Goal: Information Seeking & Learning: Learn about a topic

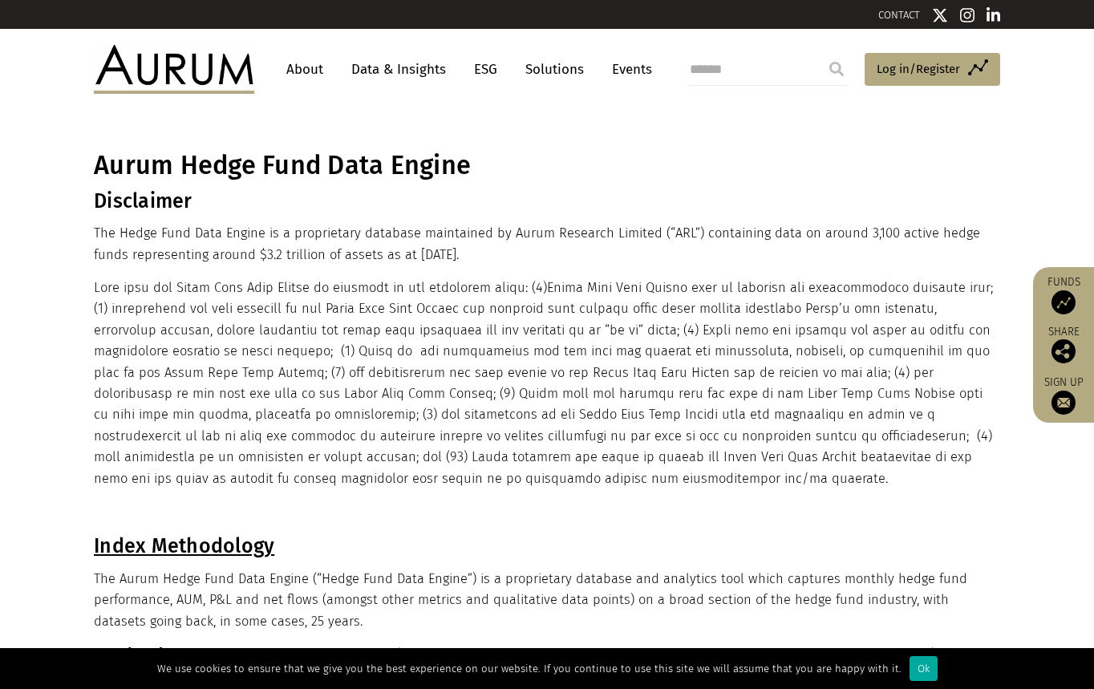
click at [365, 74] on link "Data & Insights" at bounding box center [398, 70] width 111 height 30
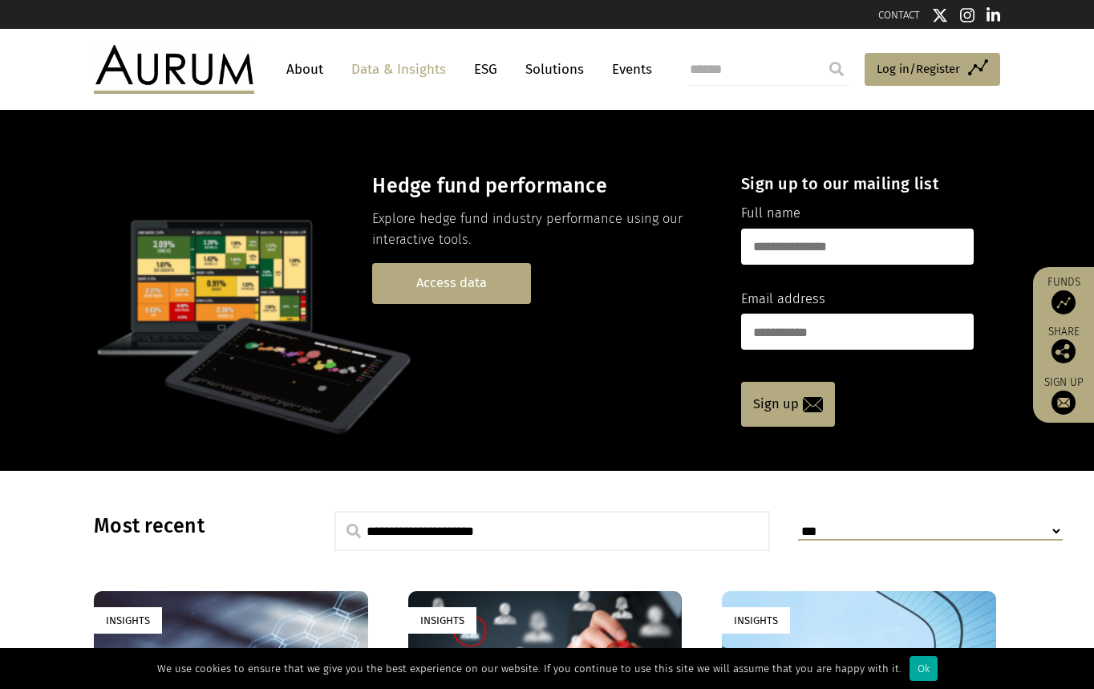
click at [486, 263] on link "Access data" at bounding box center [451, 283] width 159 height 41
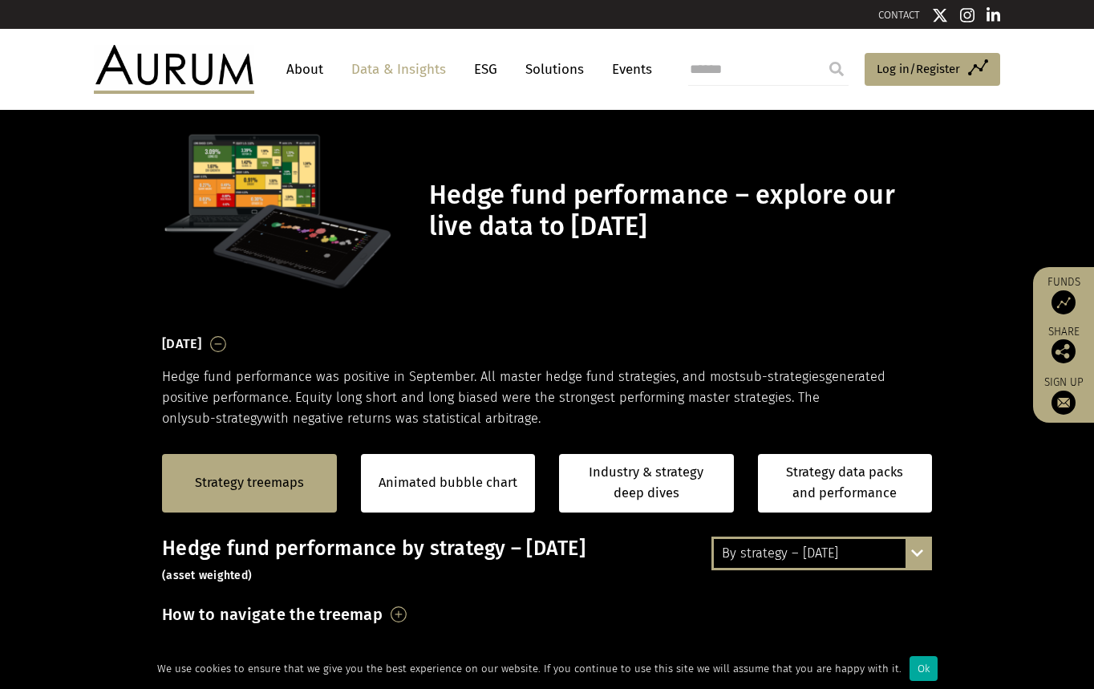
click at [299, 503] on div "Strategy treemaps" at bounding box center [249, 483] width 175 height 59
click at [320, 471] on div "Strategy treemaps" at bounding box center [249, 483] width 175 height 59
click at [241, 488] on link "Strategy treemaps" at bounding box center [249, 482] width 109 height 21
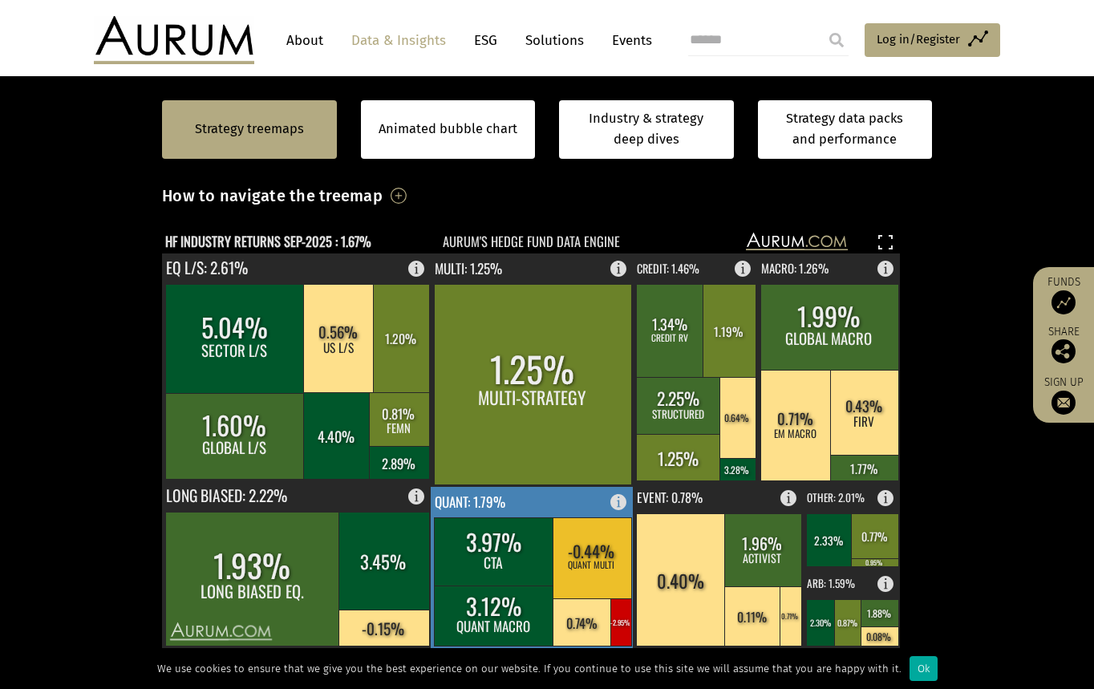
scroll to position [526, 0]
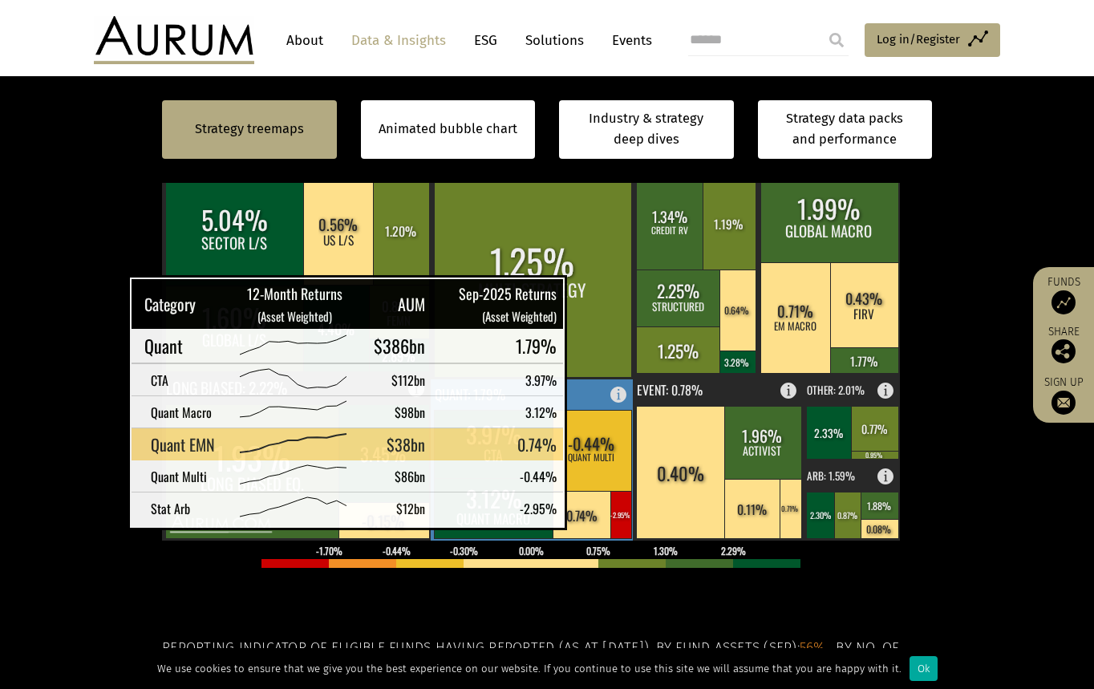
click at [593, 509] on rect at bounding box center [581, 514] width 59 height 47
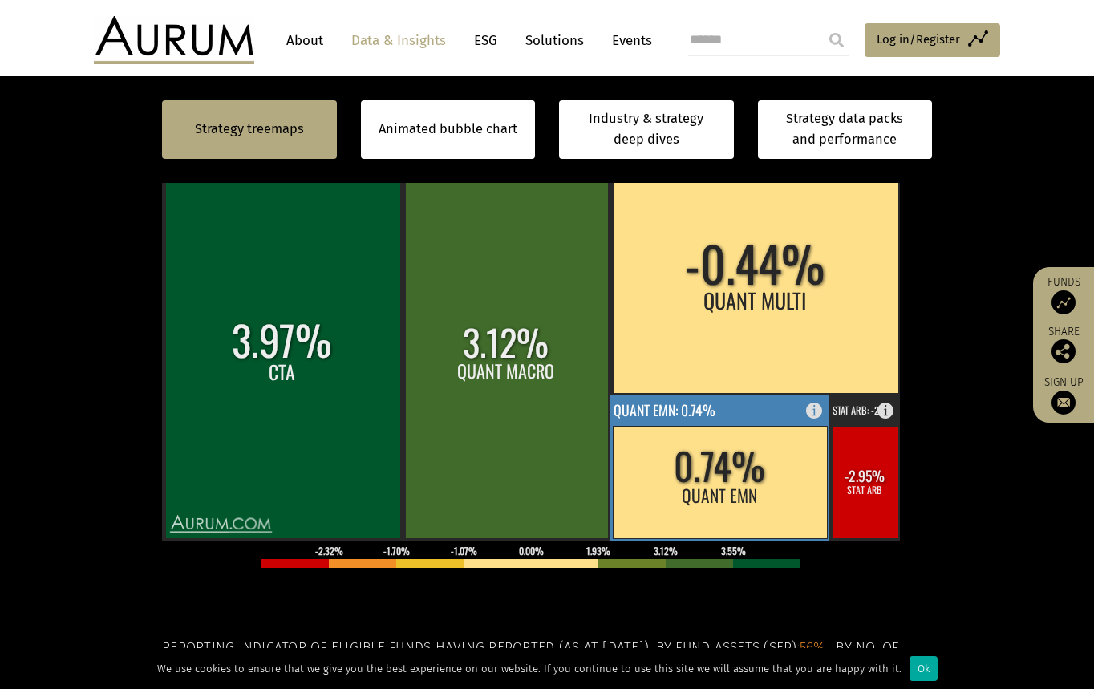
click at [714, 510] on rect at bounding box center [720, 482] width 214 height 112
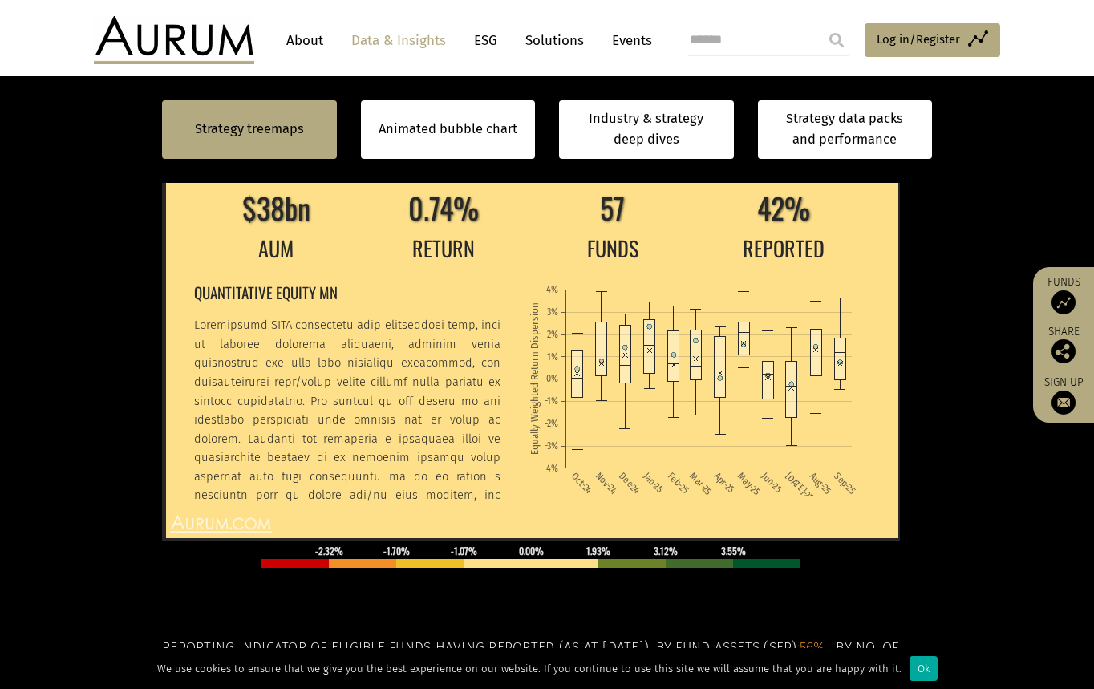
click at [957, 269] on section "Strategy treemaps Animated bubble chart Industry & strategy deep dives Strategy…" at bounding box center [547, 405] width 1094 height 1002
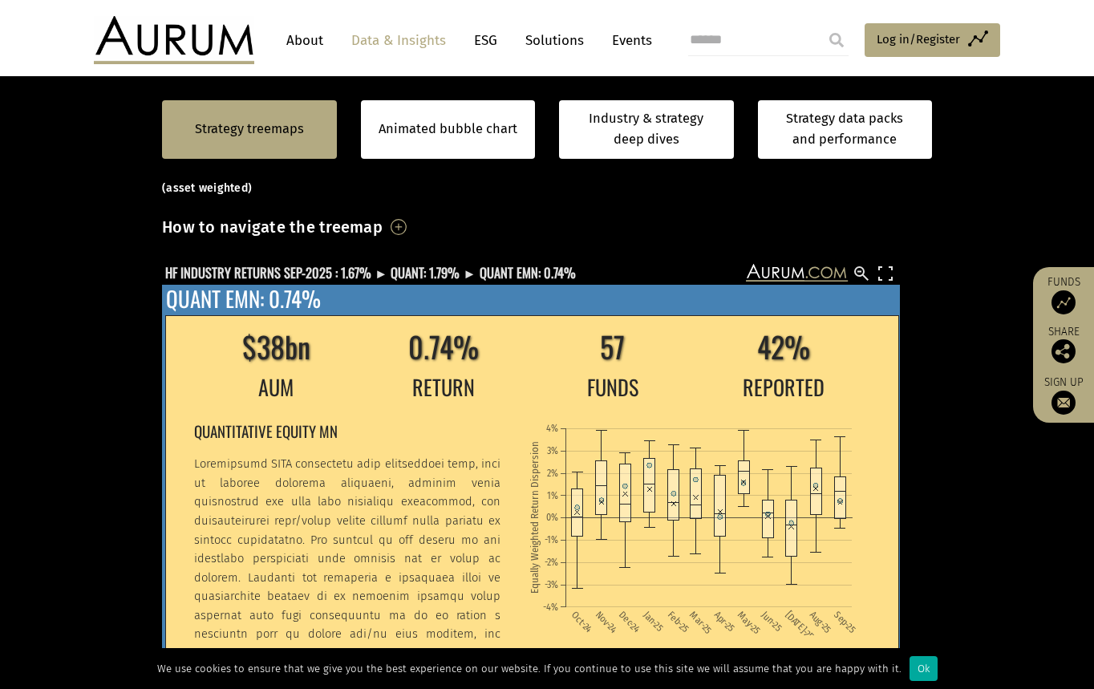
scroll to position [366, 0]
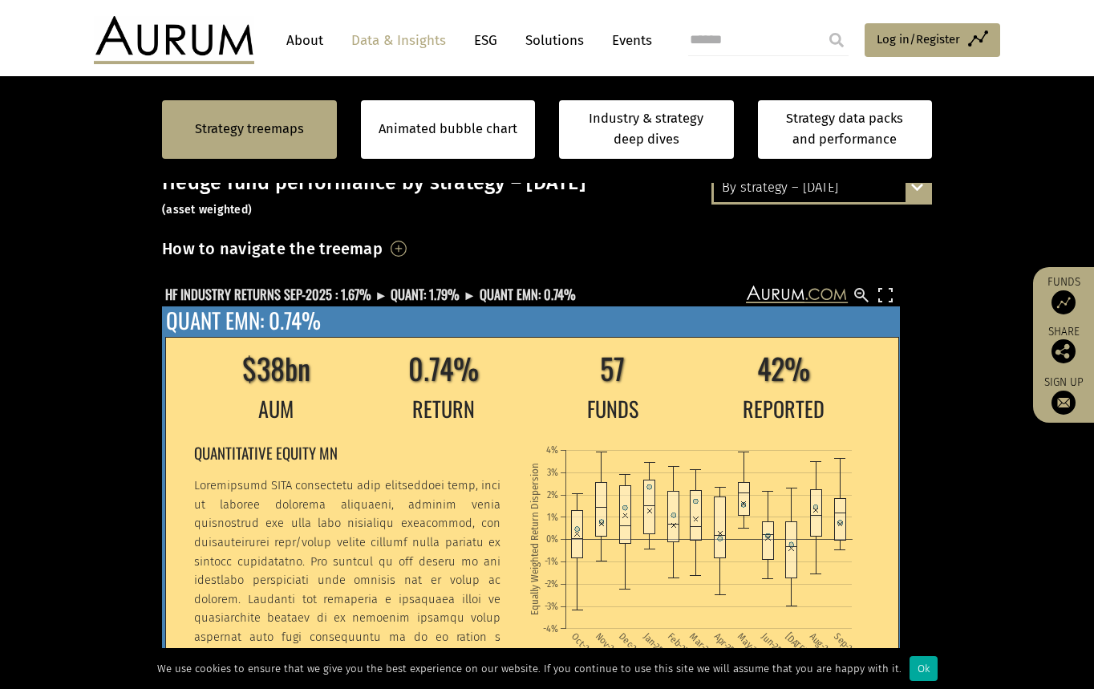
click at [293, 309] on text "QUANT EMN: 0.74%" at bounding box center [243, 320] width 155 height 32
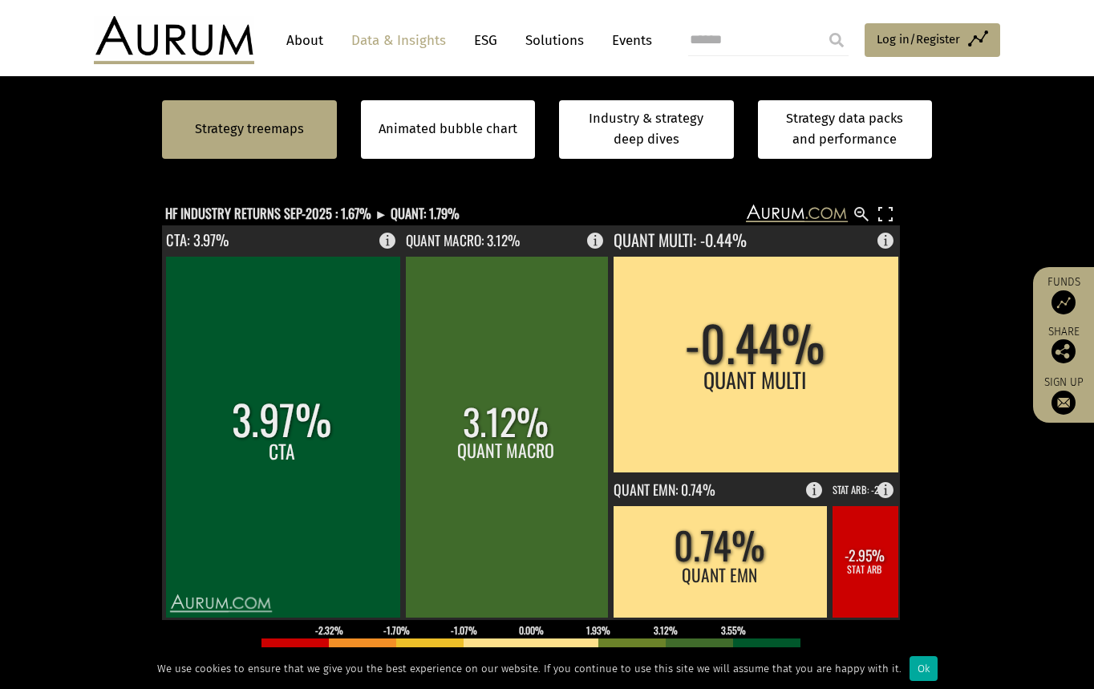
scroll to position [446, 0]
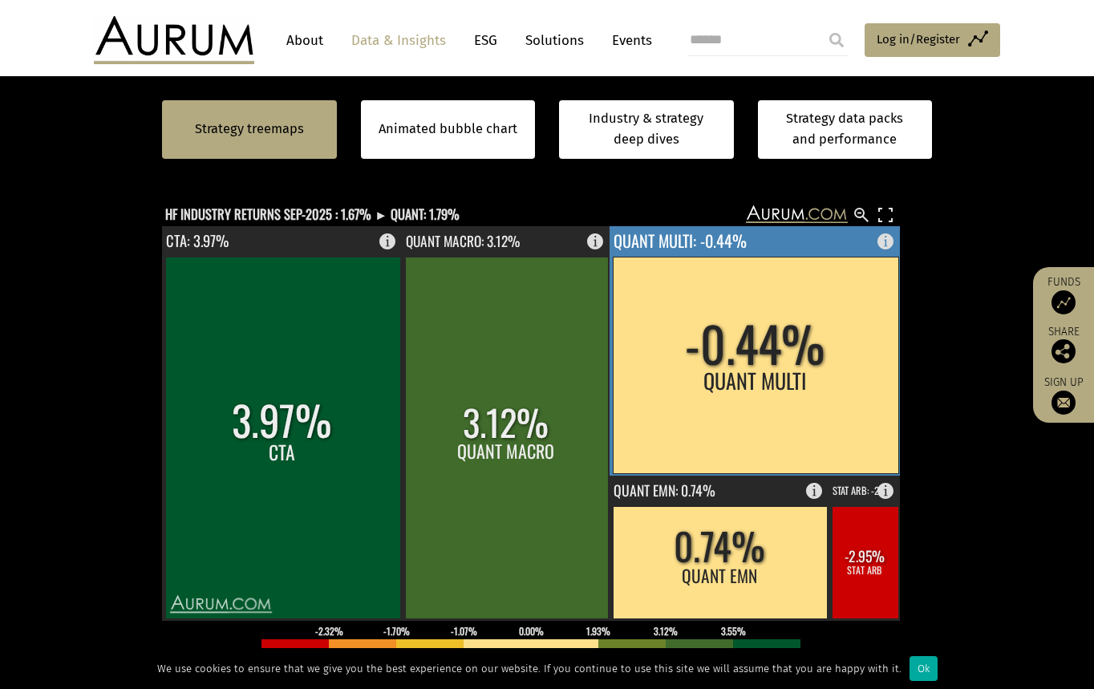
click at [821, 423] on rect at bounding box center [755, 365] width 285 height 217
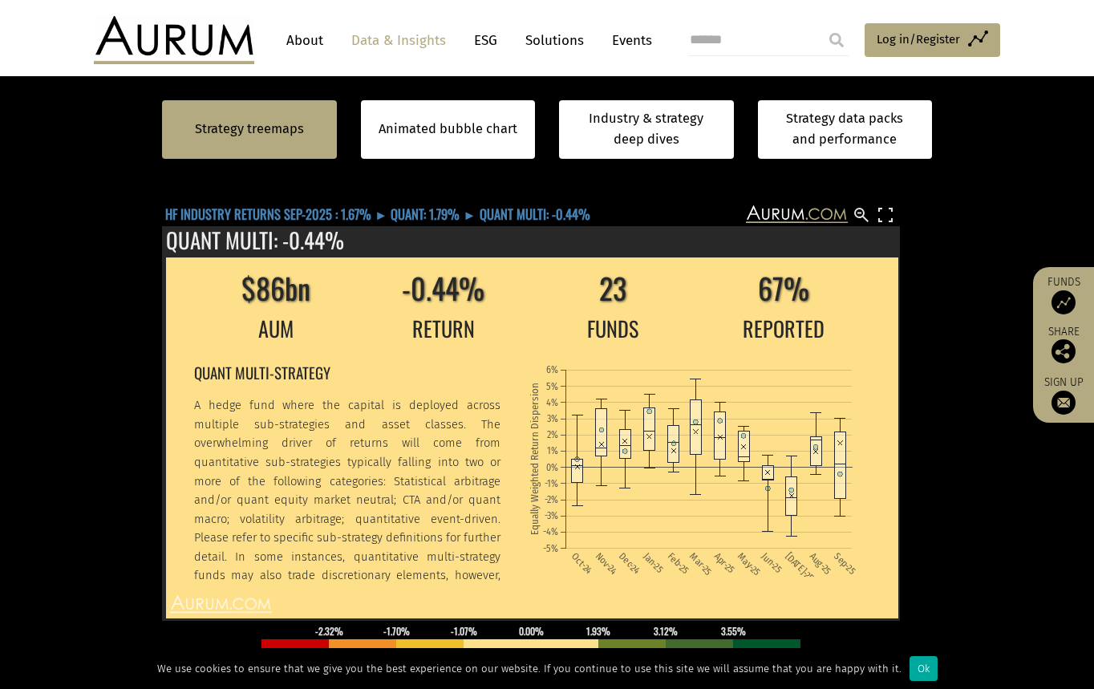
click at [425, 212] on text "HF INDUSTRY RETURNS SEP-2025 : 1.67% ► QUANT: 1.79% ► QUANT MULTI: -0.44%" at bounding box center [377, 214] width 425 height 20
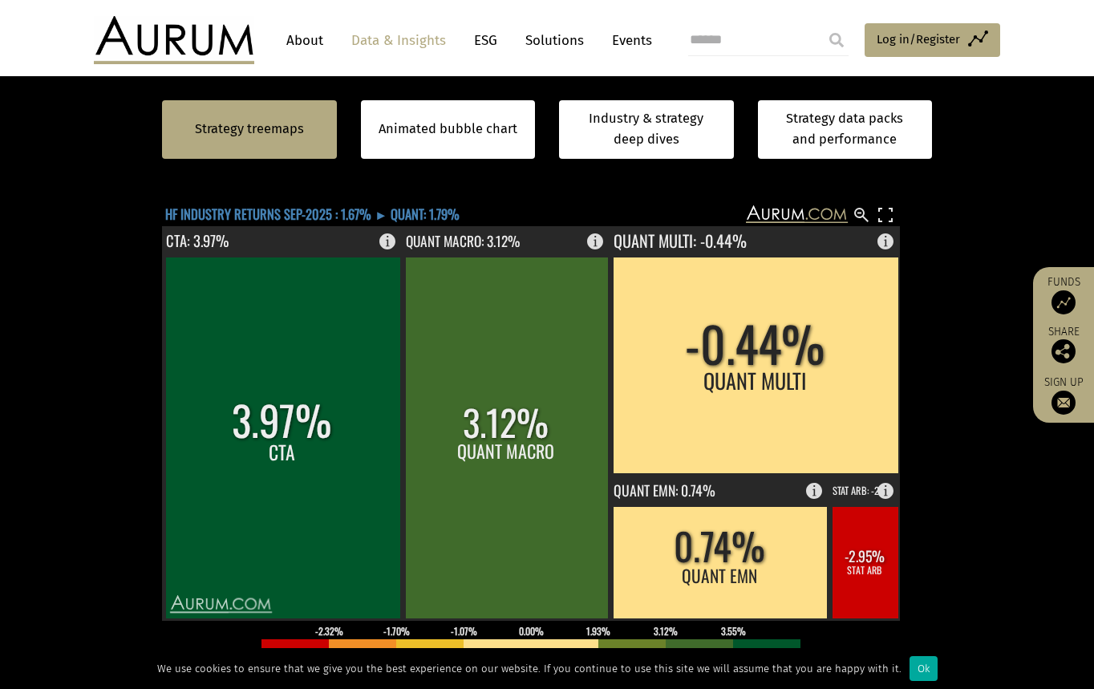
click at [297, 213] on text "HF INDUSTRY RETURNS SEP-2025 : 1.67% ► QUANT: 1.79%" at bounding box center [312, 214] width 294 height 20
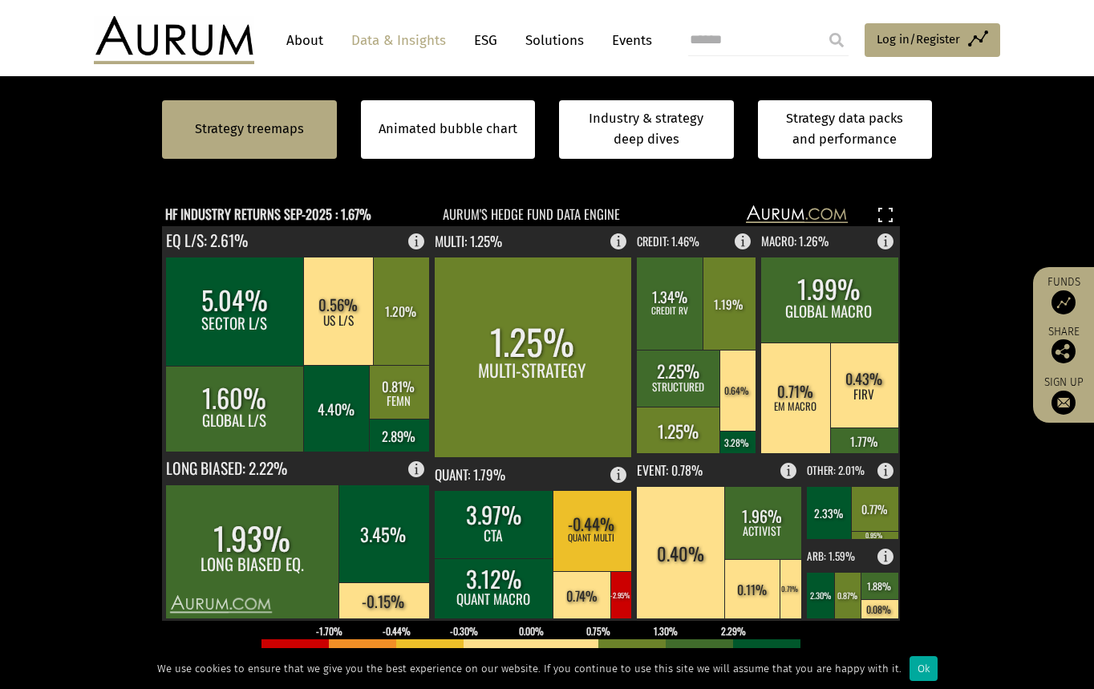
click at [123, 373] on section "Strategy treemaps Animated bubble chart Industry & strategy deep dives Strategy…" at bounding box center [547, 485] width 1094 height 1002
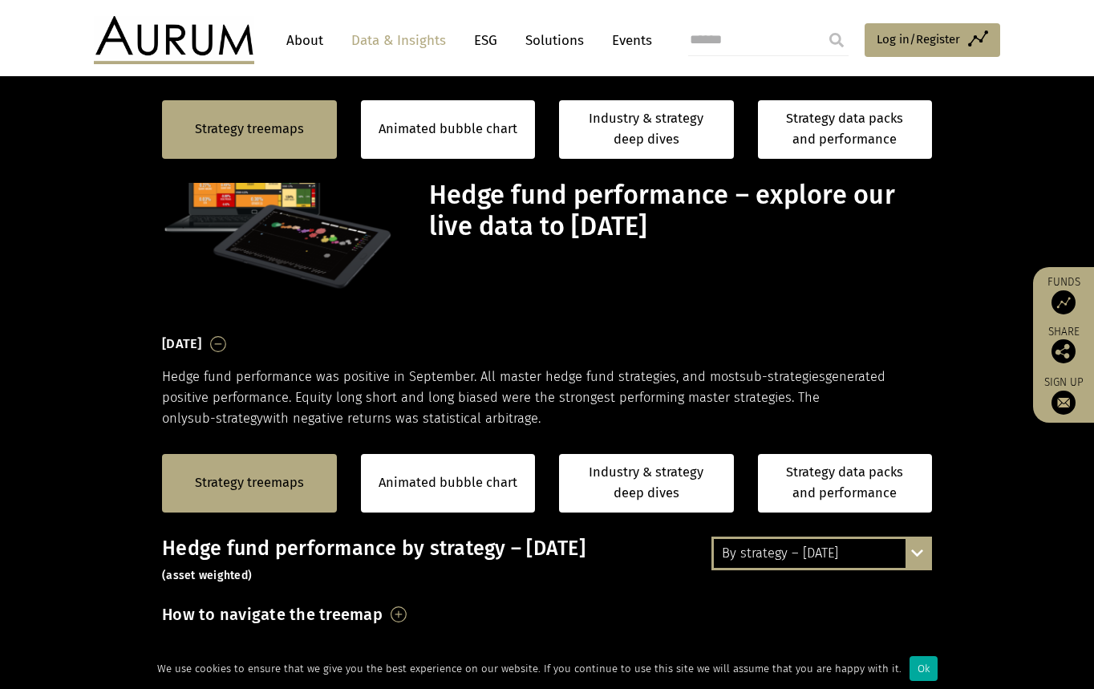
scroll to position [446, 0]
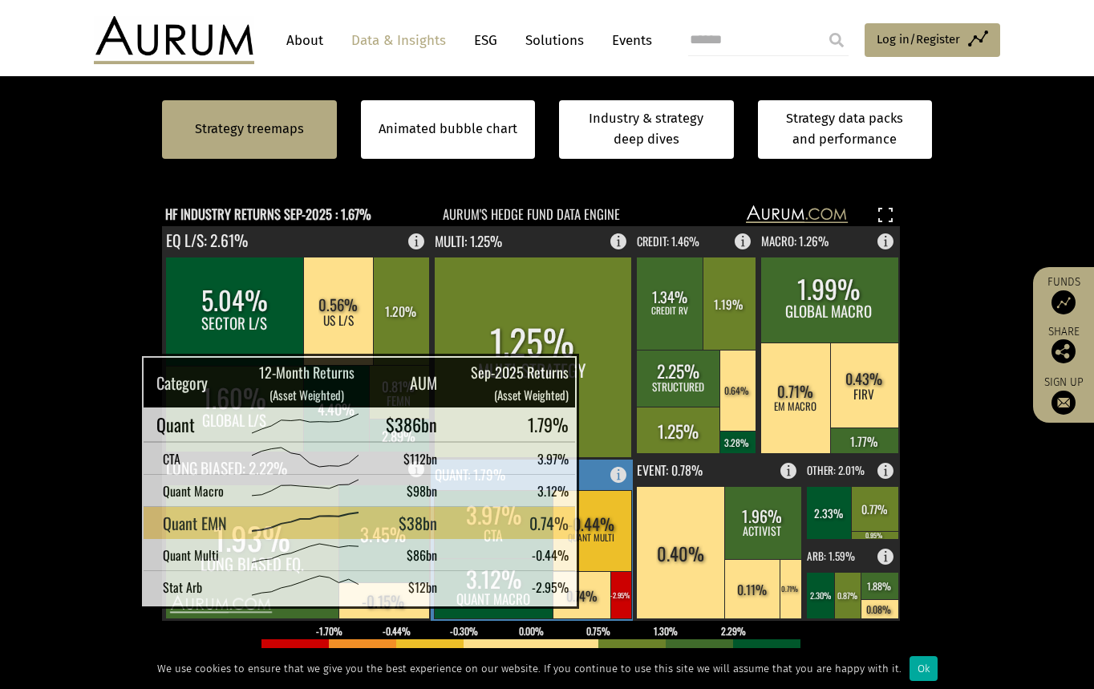
click at [605, 588] on rect at bounding box center [581, 594] width 59 height 47
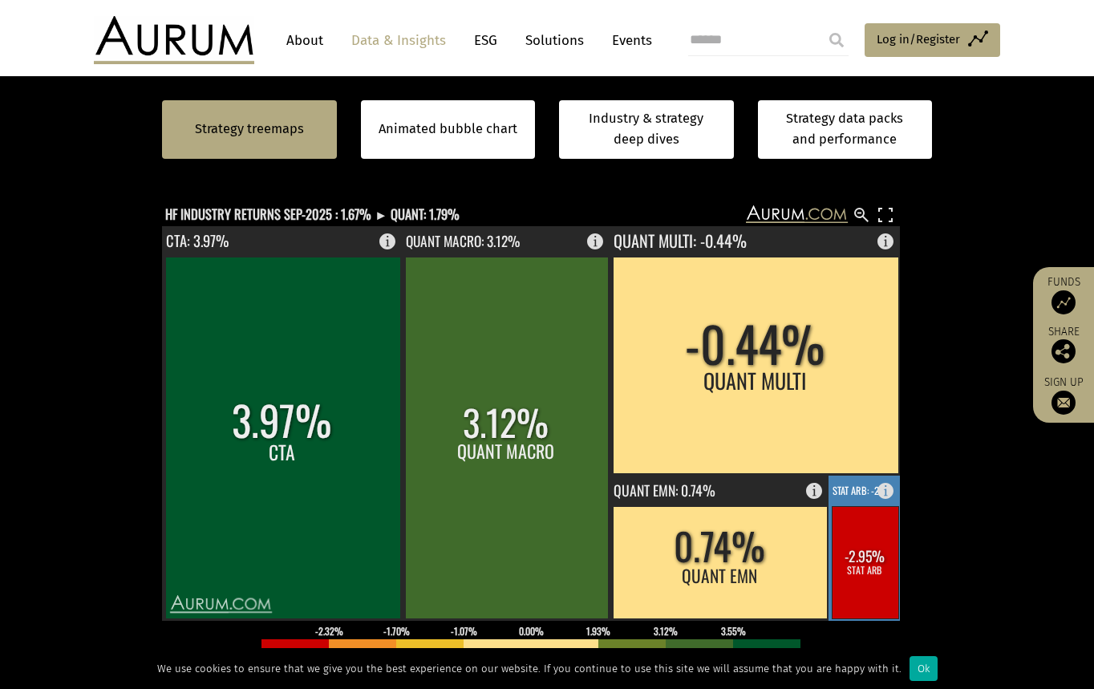
click at [854, 571] on rect at bounding box center [865, 562] width 67 height 112
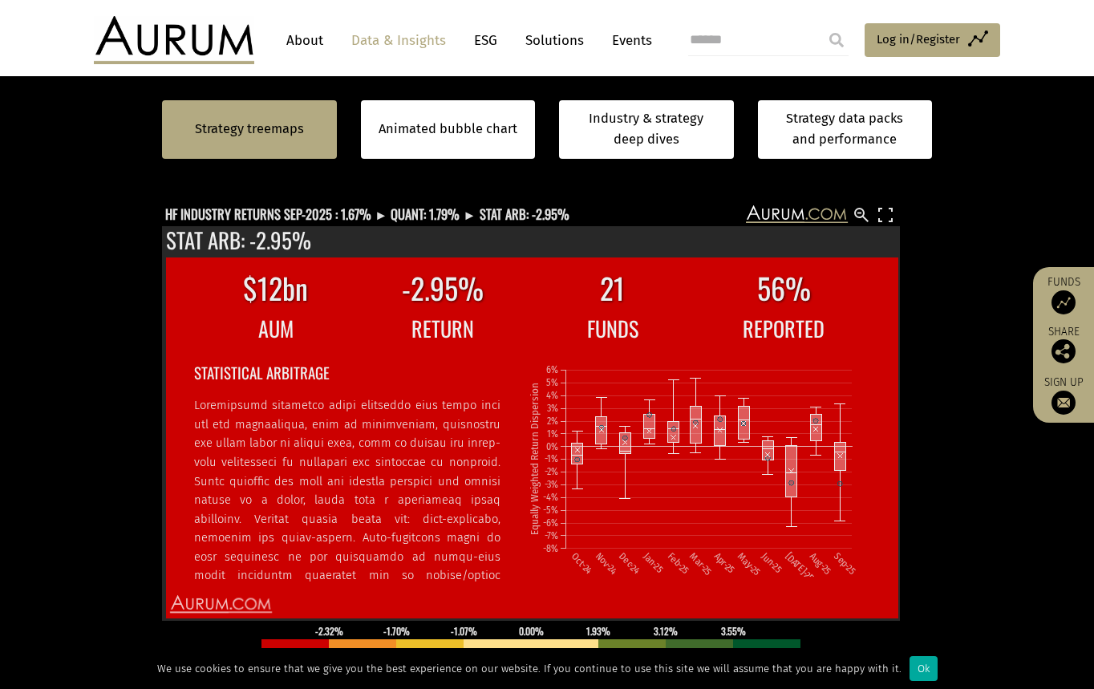
click at [128, 285] on section "Strategy treemaps Animated bubble chart Industry & strategy deep dives Strategy…" at bounding box center [547, 485] width 1094 height 1002
click at [420, 212] on text "HF INDUSTRY RETURNS SEP-2025 : 1.67% ► QUANT: 1.79% ► STAT ARB: -2.95%" at bounding box center [367, 214] width 404 height 20
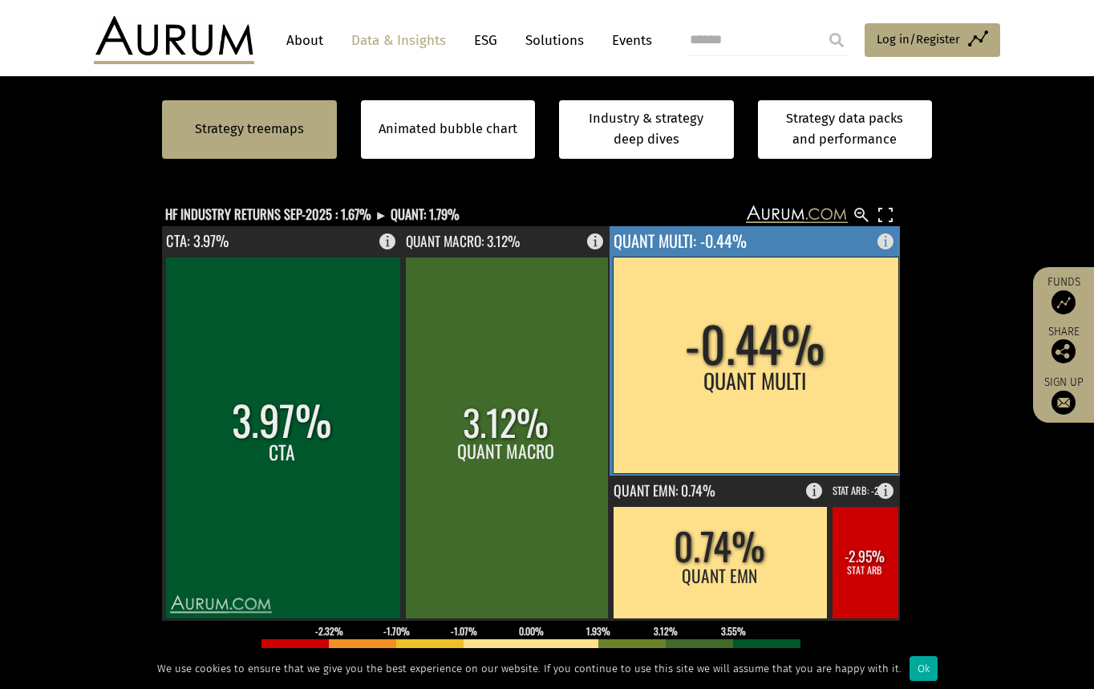
click at [712, 402] on rect at bounding box center [755, 365] width 285 height 217
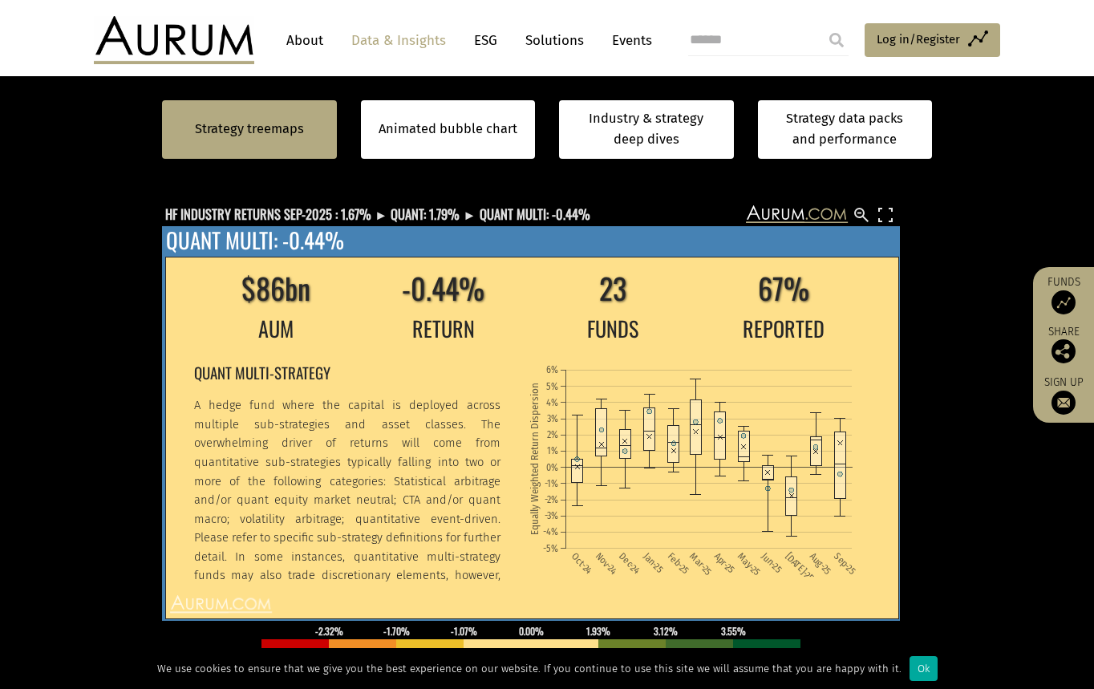
click at [264, 479] on p "A hedge fund where the capital is deployed across multiple sub-strategies and a…" at bounding box center [347, 528] width 306 height 265
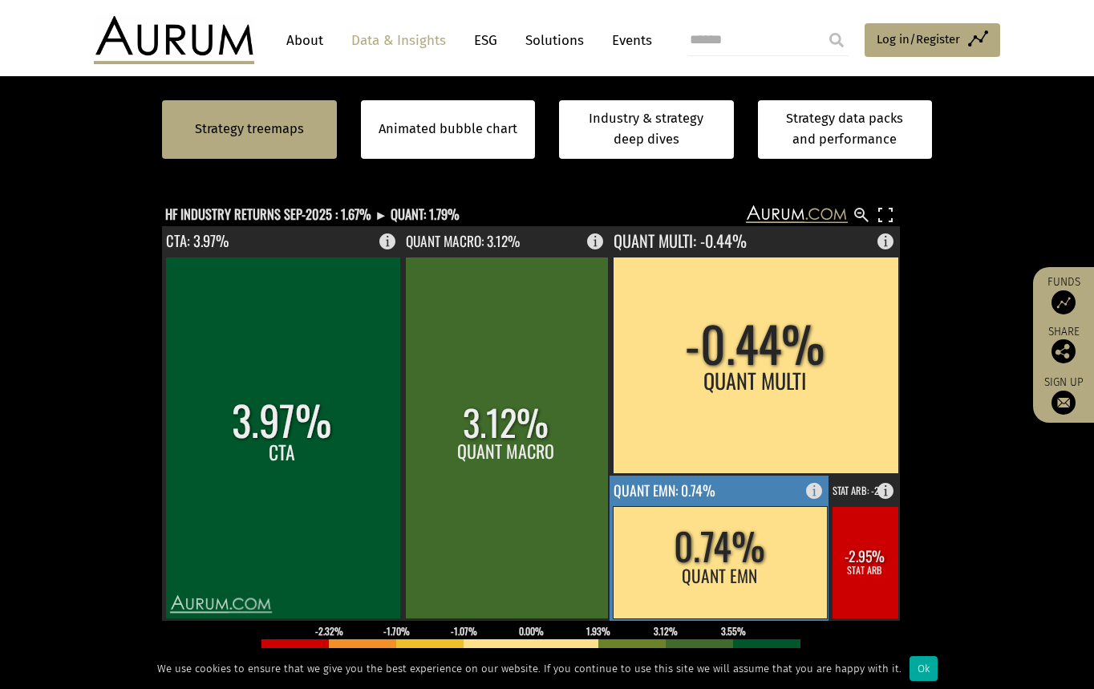
click at [664, 560] on rect at bounding box center [720, 562] width 214 height 112
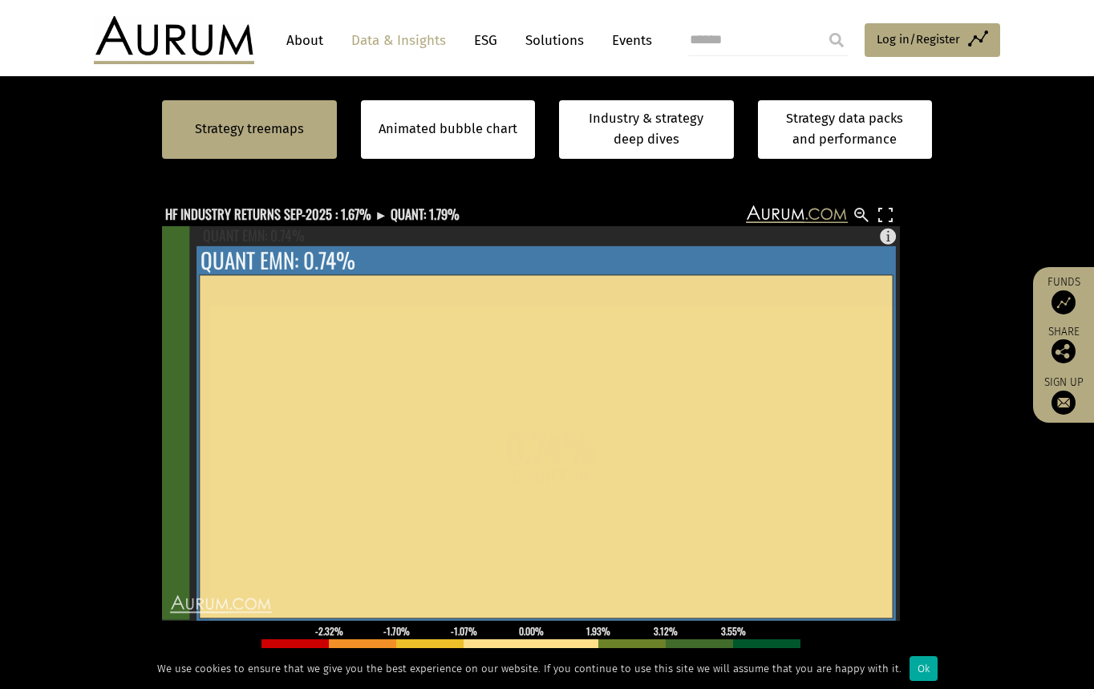
scroll to position [80, 0]
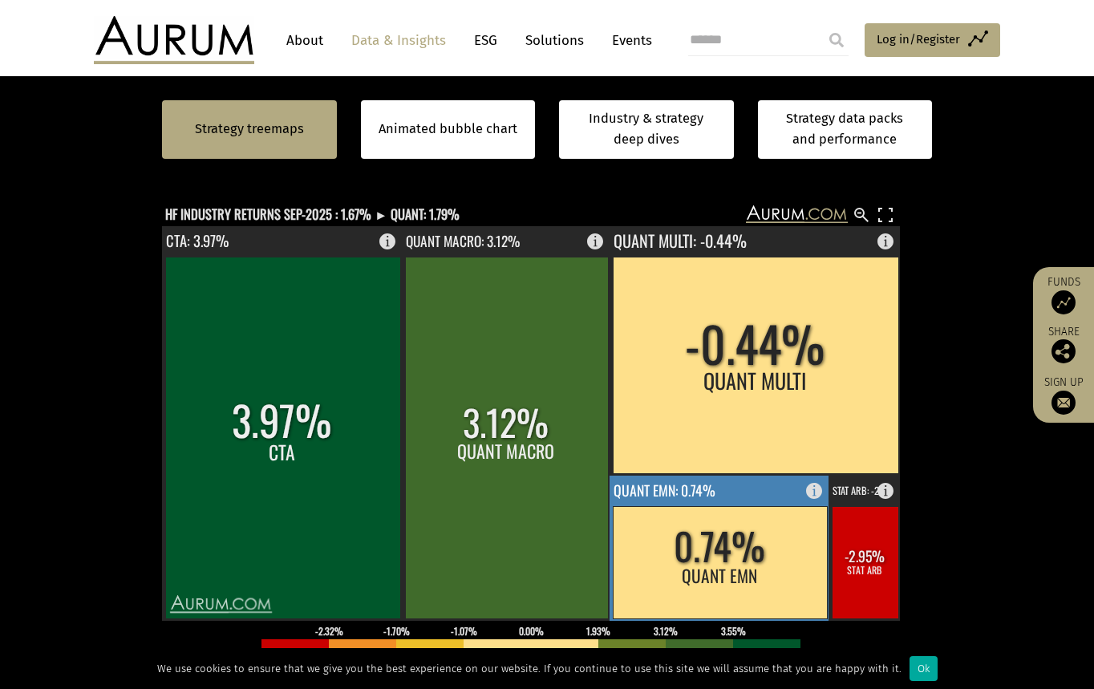
click at [771, 532] on rect at bounding box center [720, 562] width 214 height 112
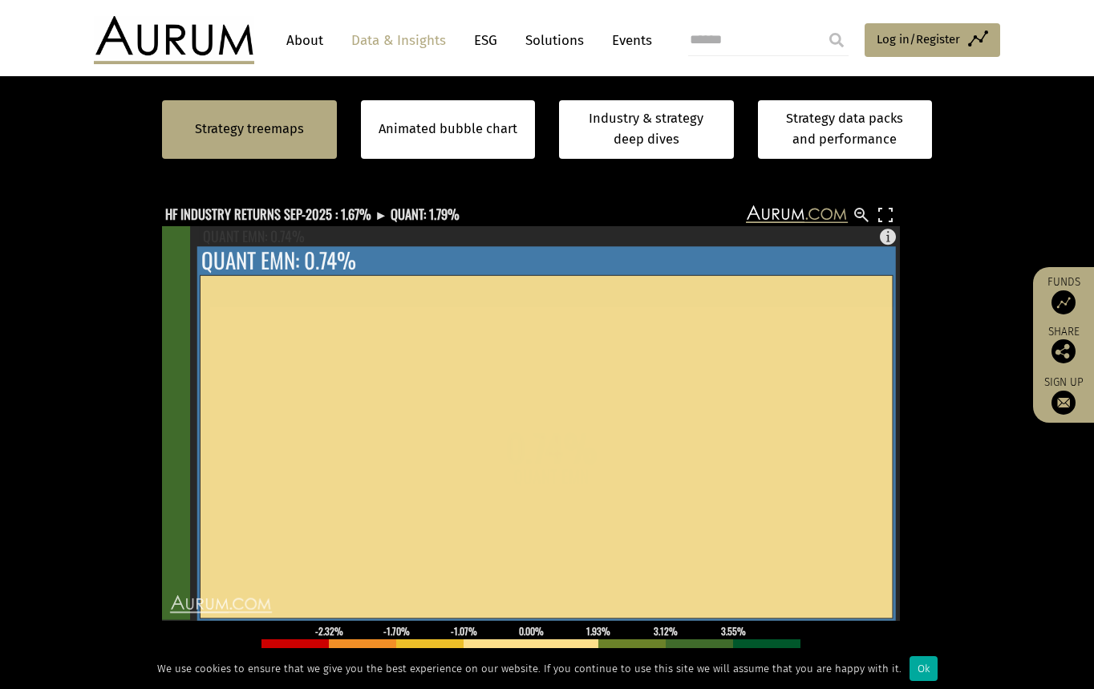
scroll to position [224, 0]
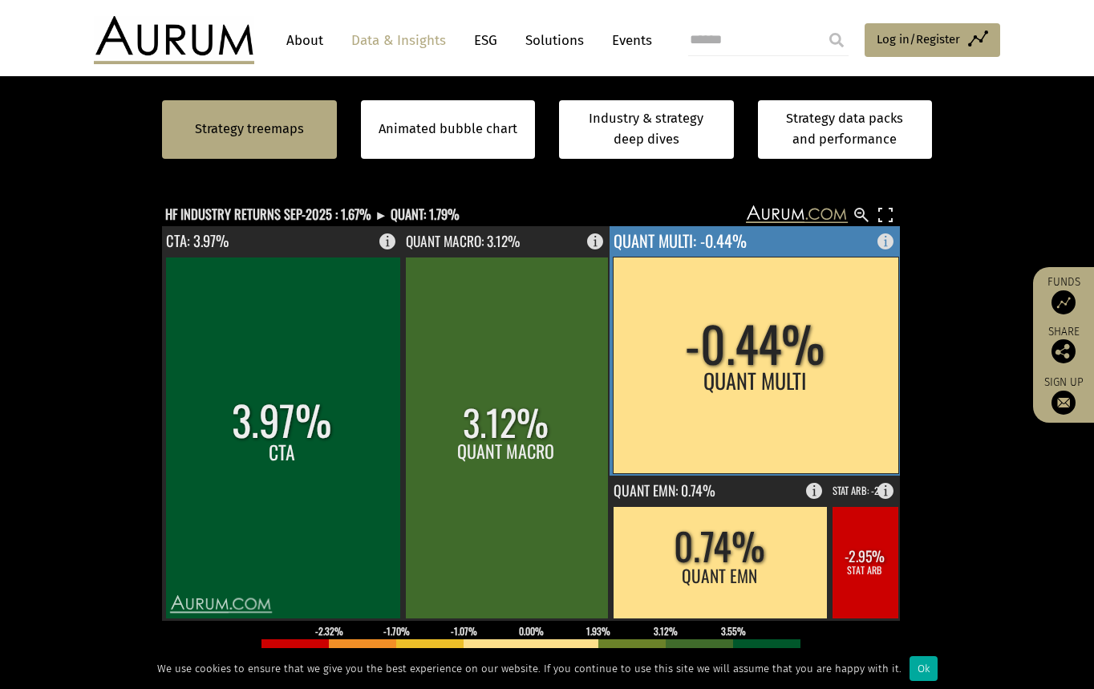
click at [645, 387] on rect at bounding box center [755, 365] width 285 height 217
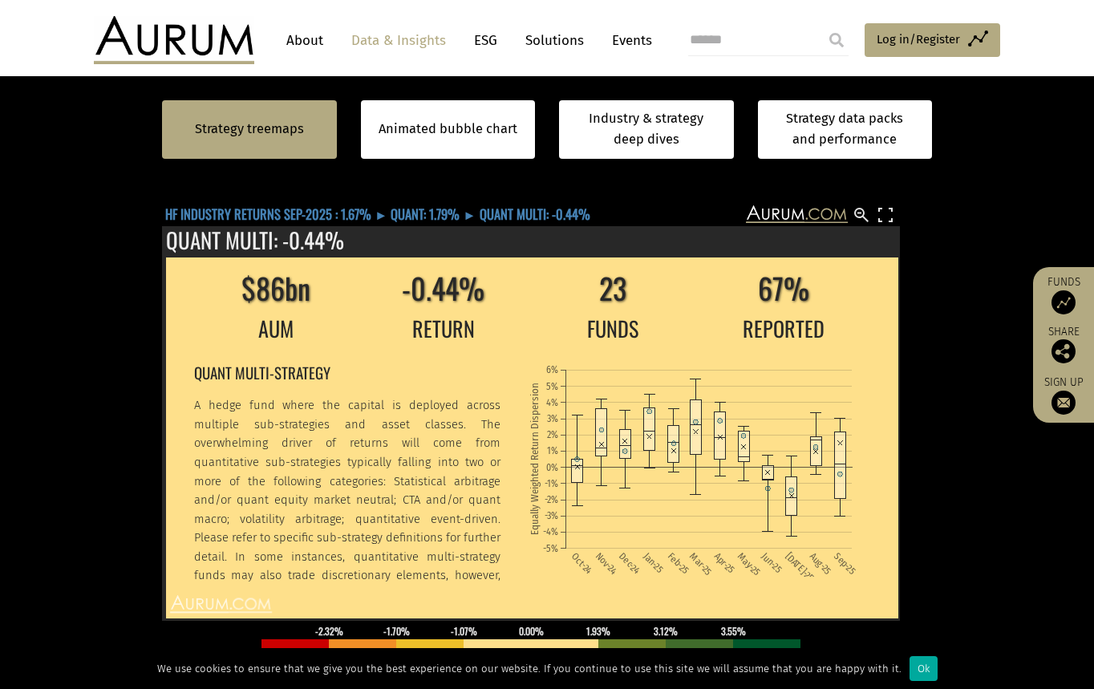
click at [439, 211] on text "HF INDUSTRY RETURNS SEP-2025 : 1.67% ► QUANT: 1.79% ► QUANT MULTI: -0.44%" at bounding box center [377, 214] width 425 height 20
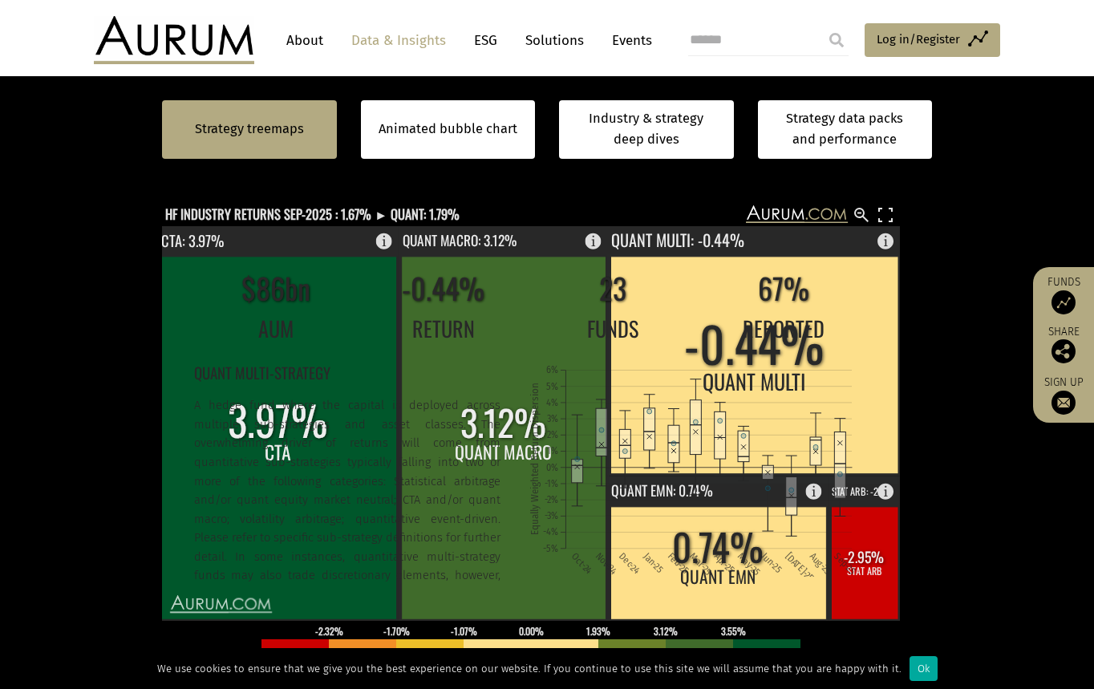
click at [727, 555] on rect at bounding box center [719, 563] width 216 height 112
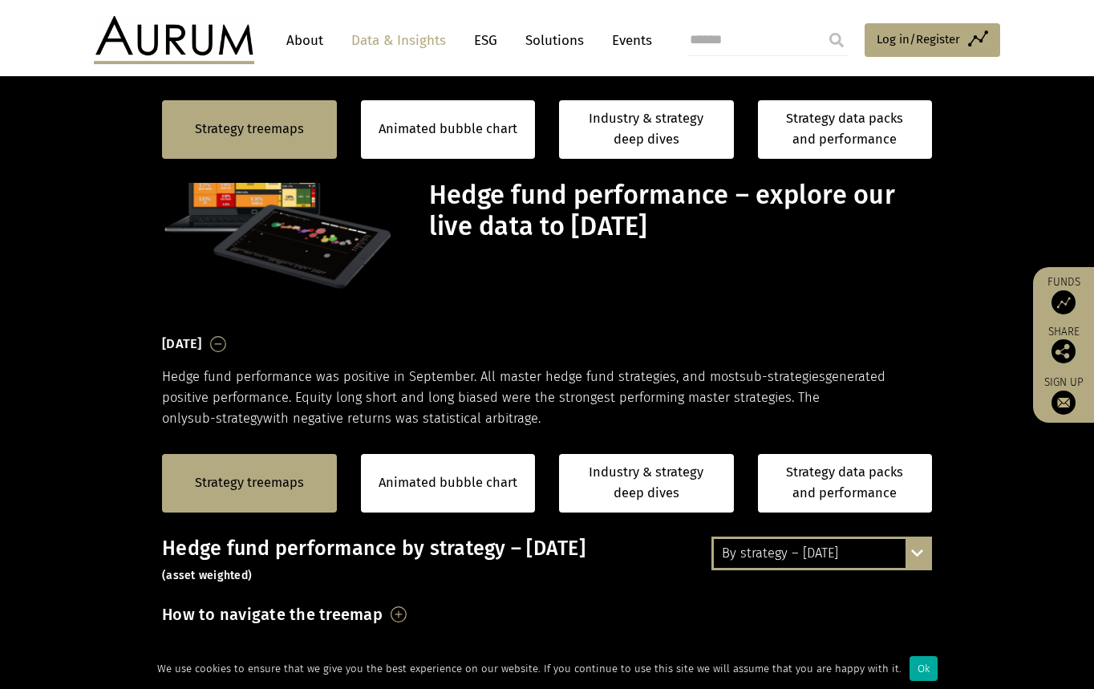
scroll to position [446, 0]
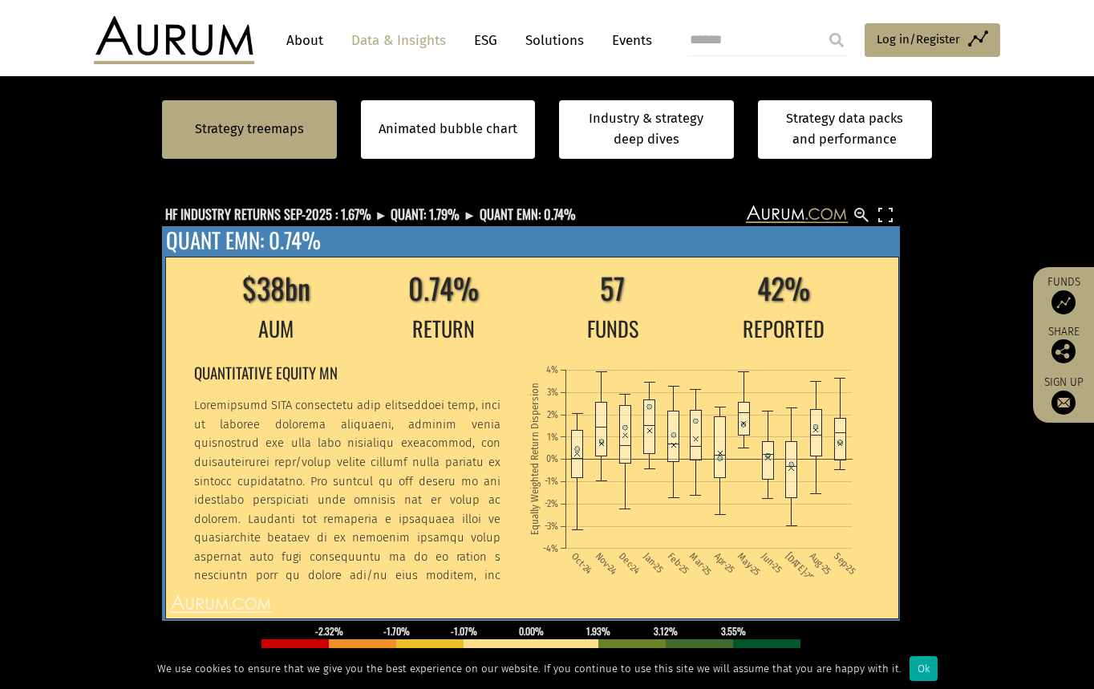
click at [335, 353] on td "QUANTITATIVE EQUITY MN" at bounding box center [359, 465] width 333 height 233
